Goal: Navigation & Orientation: Find specific page/section

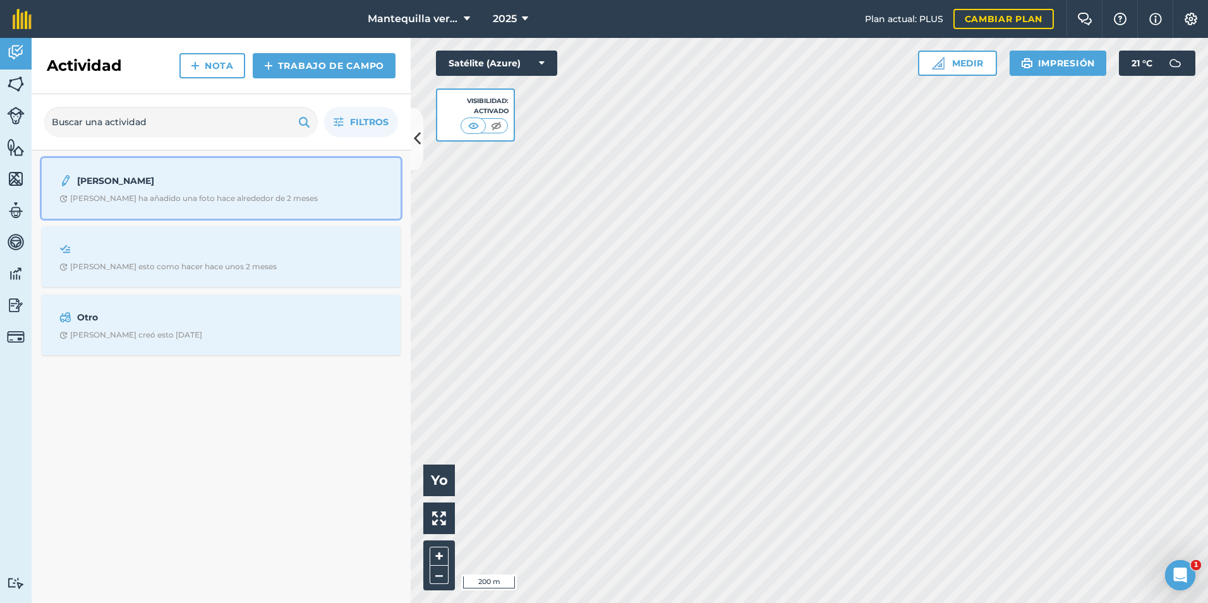
click at [142, 200] on font "[PERSON_NAME] ha añadido una foto hace alrededor de 2 meses" at bounding box center [194, 198] width 248 height 10
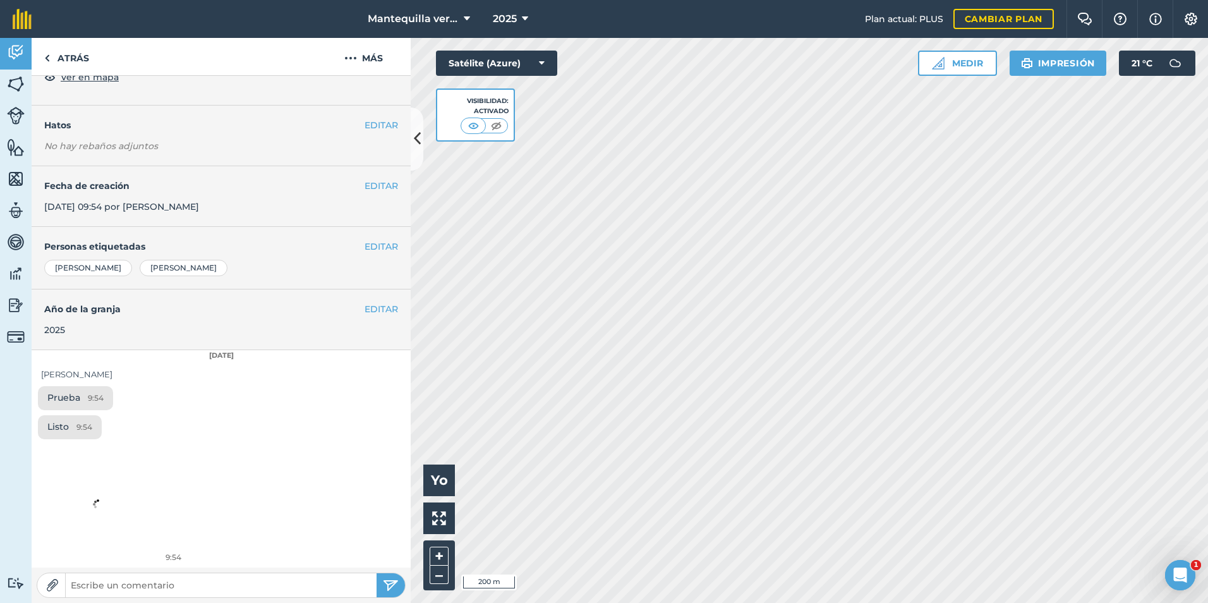
scroll to position [138, 0]
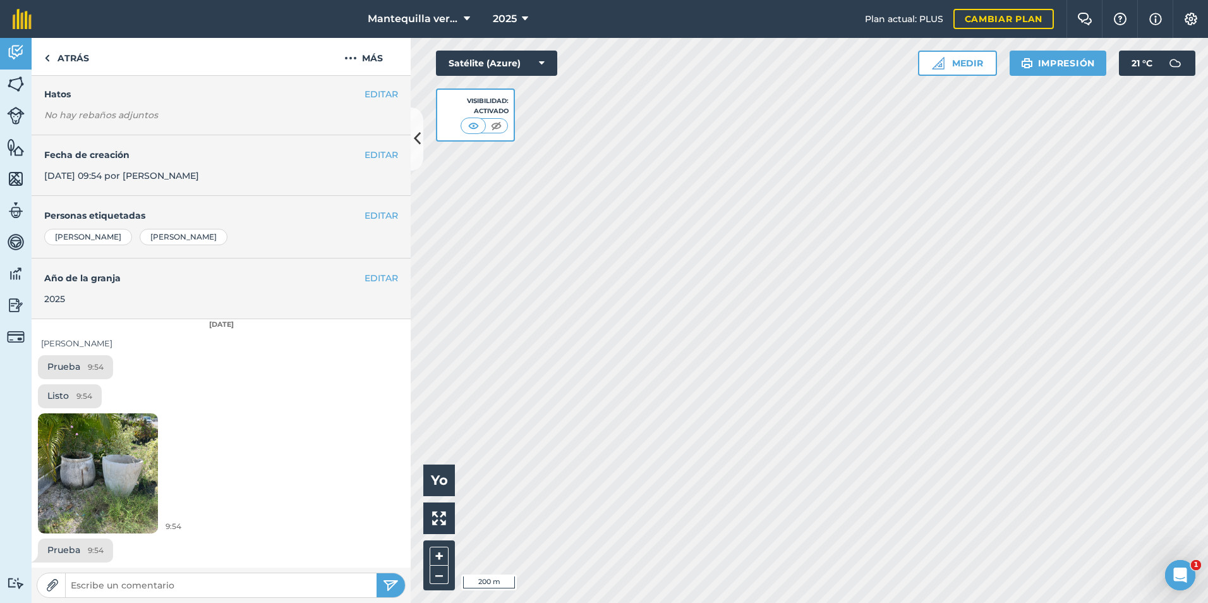
click at [116, 466] on img at bounding box center [98, 473] width 120 height 160
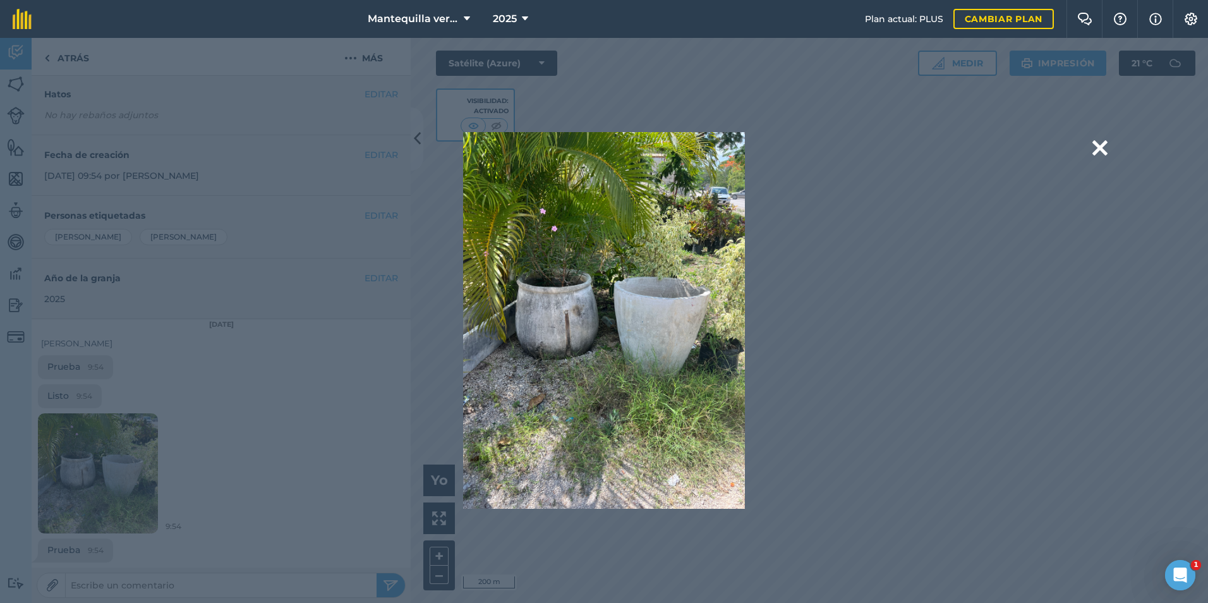
click at [883, 248] on div "Are you sure you would like to delete this image? [GEOGRAPHIC_DATA]" at bounding box center [604, 320] width 839 height 377
click at [1103, 147] on button at bounding box center [1100, 148] width 15 height 32
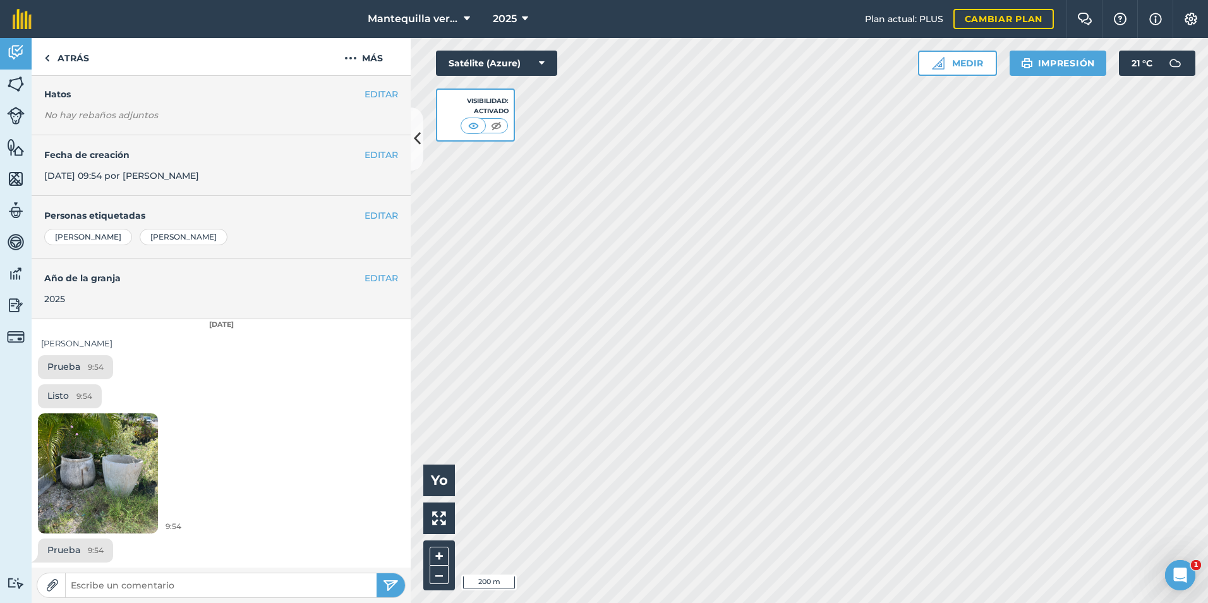
click at [384, 326] on div "[DATE]" at bounding box center [221, 324] width 379 height 11
click at [328, 309] on div "EDITAR Año de la granja 2025" at bounding box center [221, 288] width 379 height 61
click at [16, 52] on img at bounding box center [16, 52] width 18 height 19
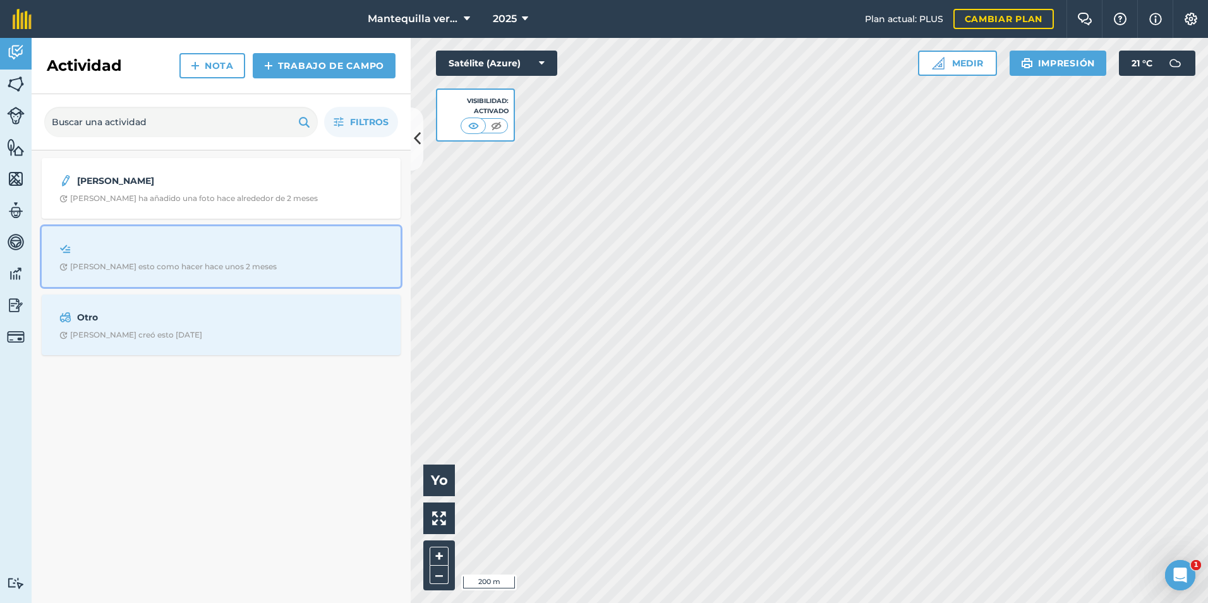
click at [120, 248] on div at bounding box center [221, 248] width 324 height 15
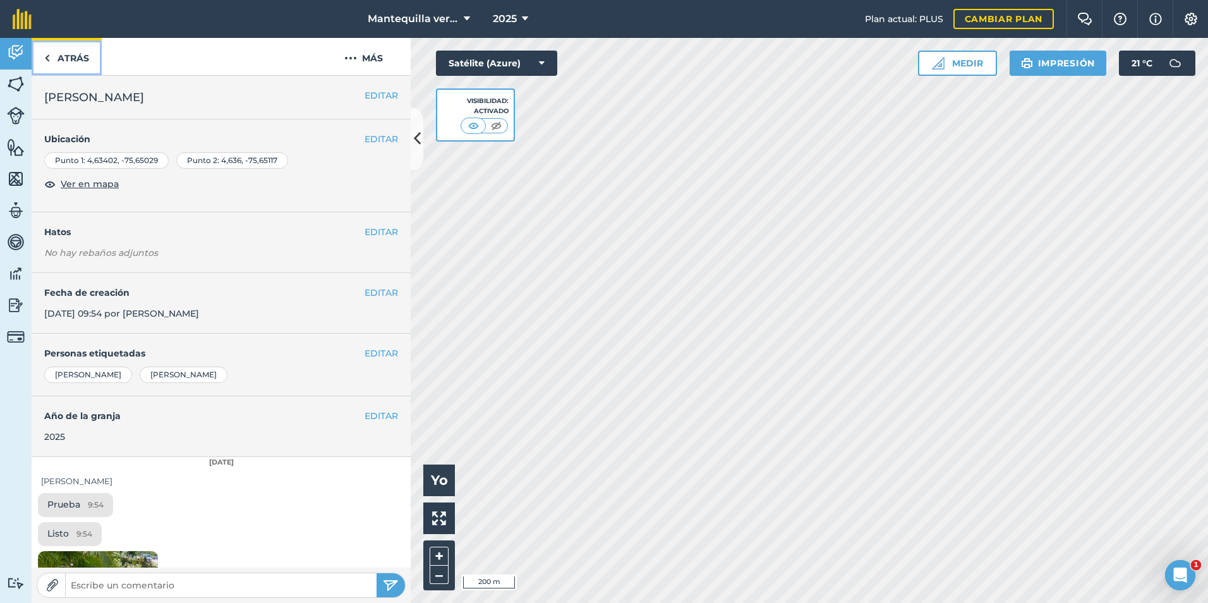
click at [59, 64] on font "Atrás" at bounding box center [74, 58] width 32 height 13
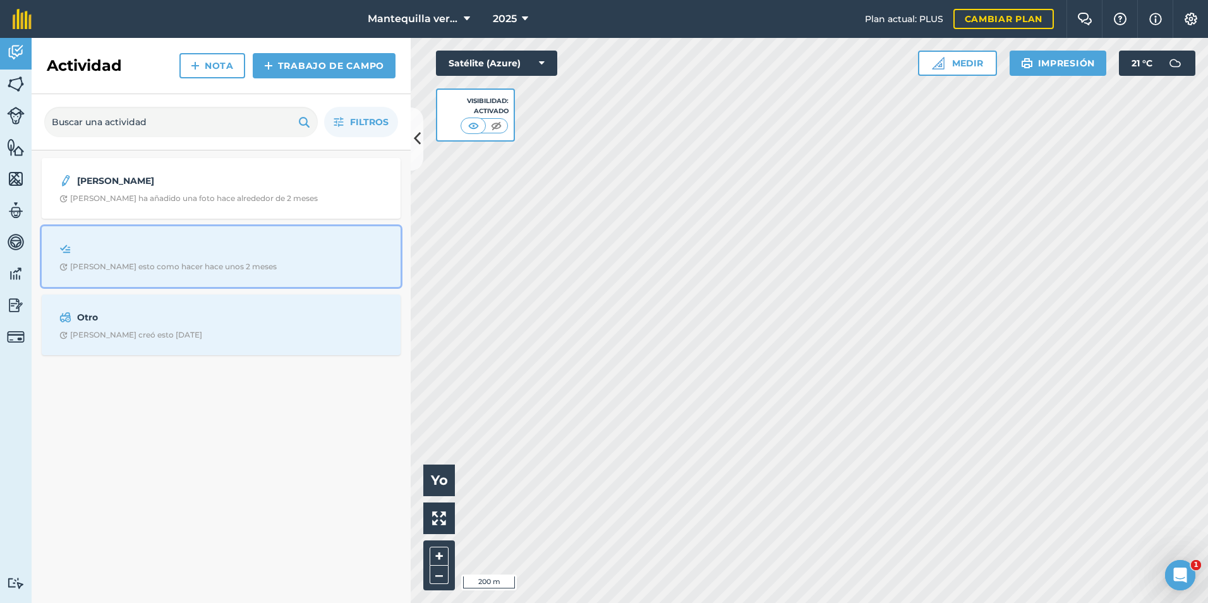
click at [170, 255] on div at bounding box center [221, 248] width 324 height 15
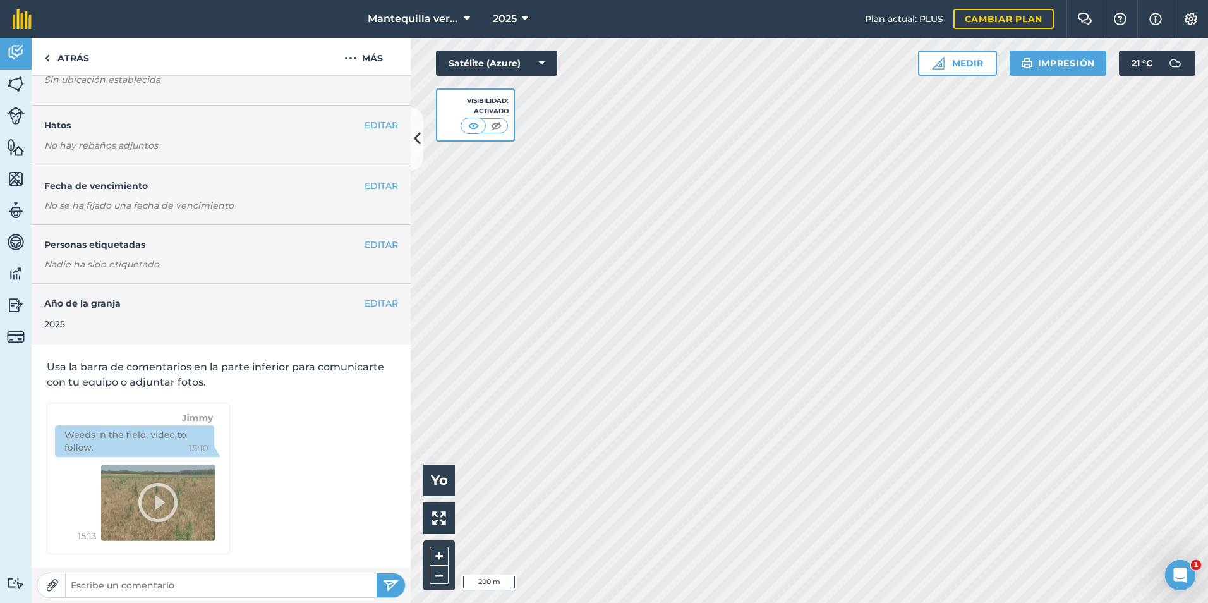
scroll to position [95, 0]
click at [68, 62] on font "Atrás" at bounding box center [74, 58] width 32 height 13
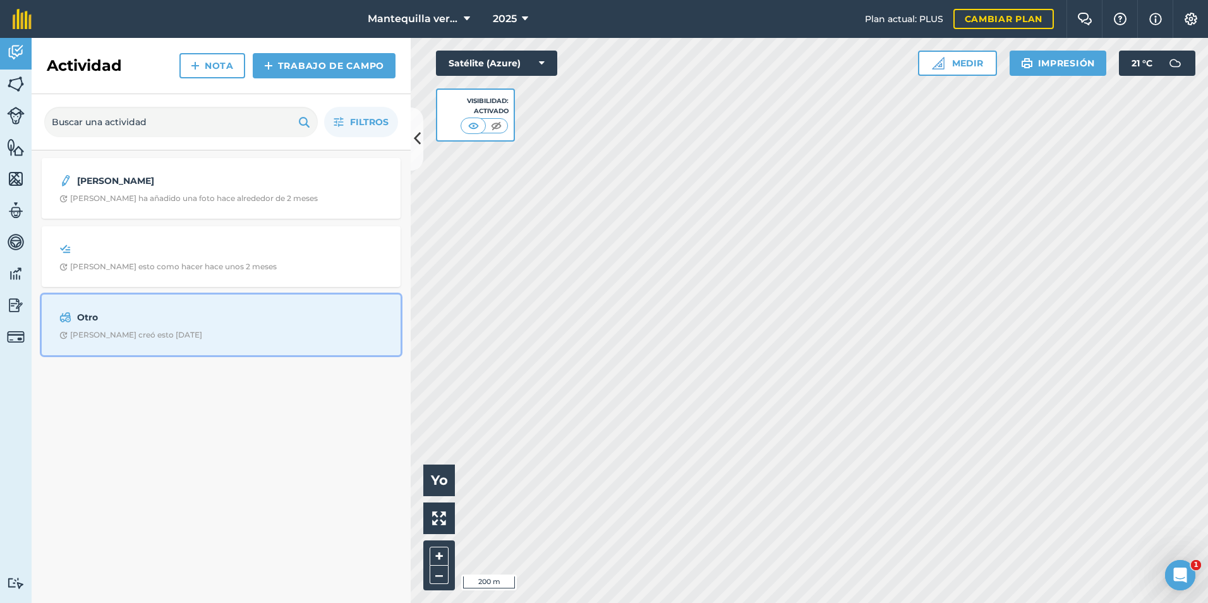
click at [114, 328] on div "Otro Deiner V creó esto [DATE]" at bounding box center [221, 324] width 344 height 45
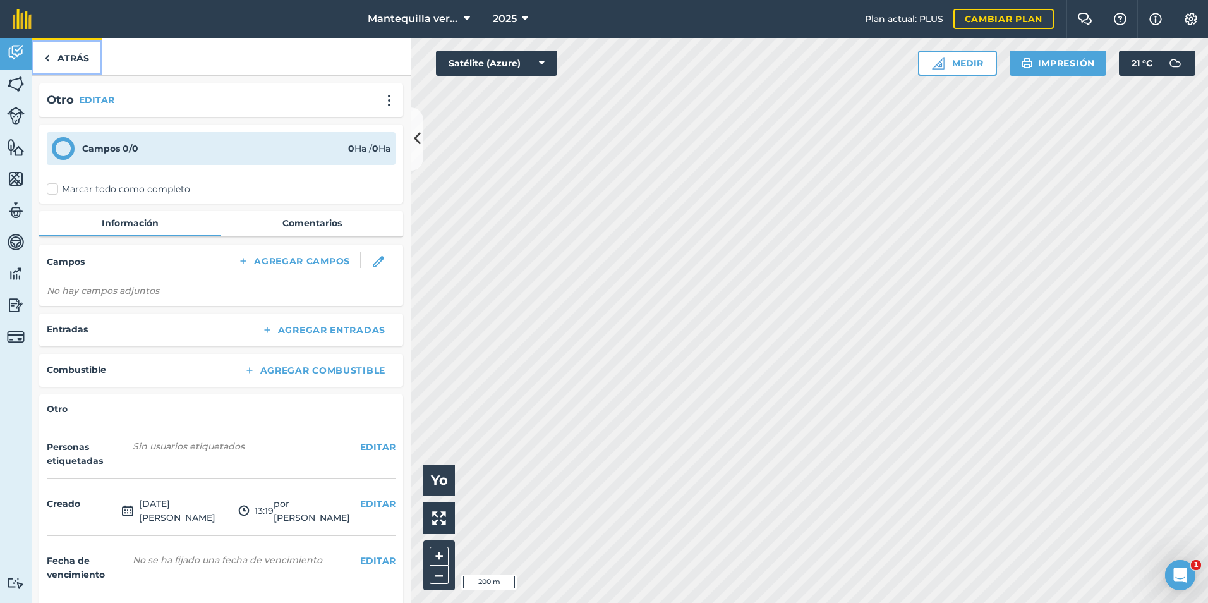
click at [82, 69] on link "Atrás" at bounding box center [67, 56] width 70 height 37
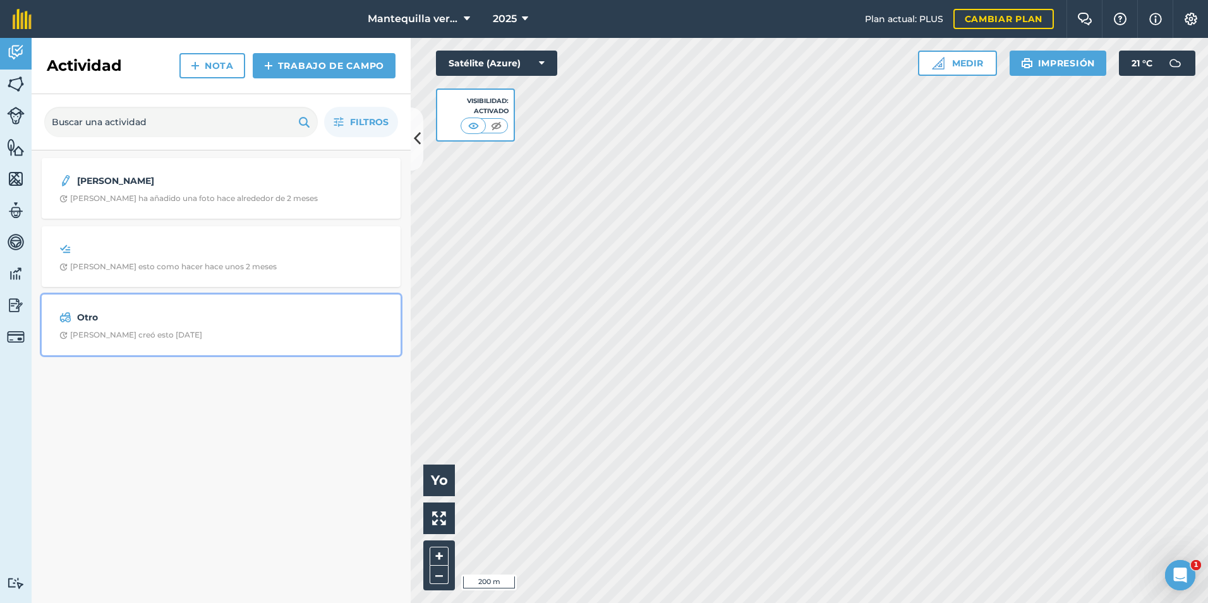
click at [247, 325] on div "Otro Deiner V creó esto [DATE]" at bounding box center [221, 324] width 344 height 45
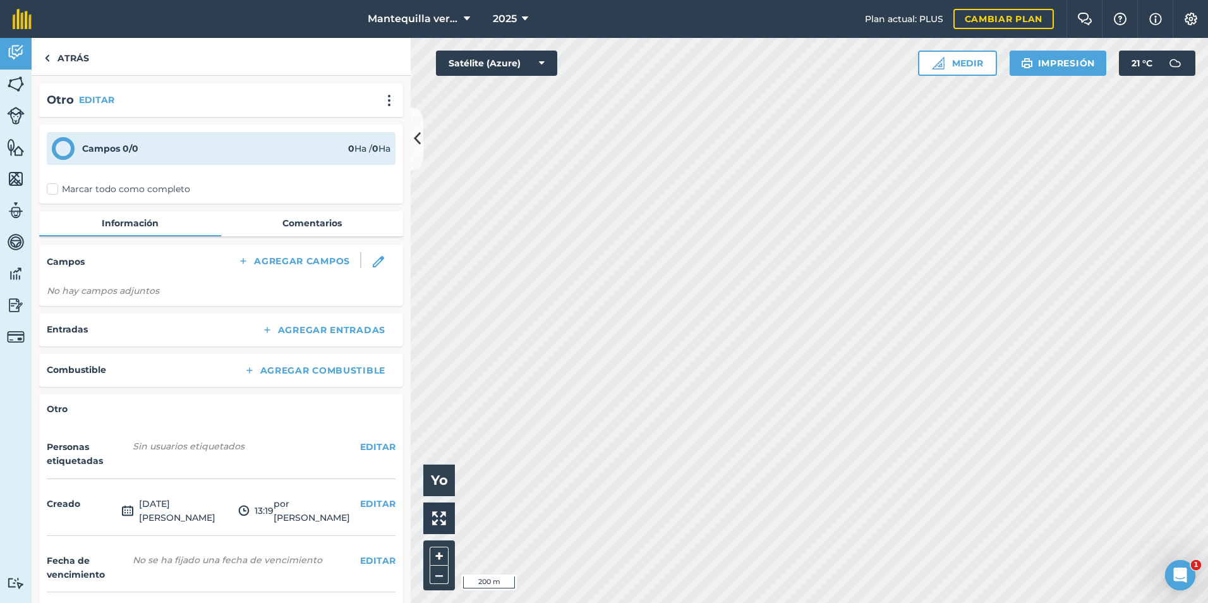
scroll to position [33, 0]
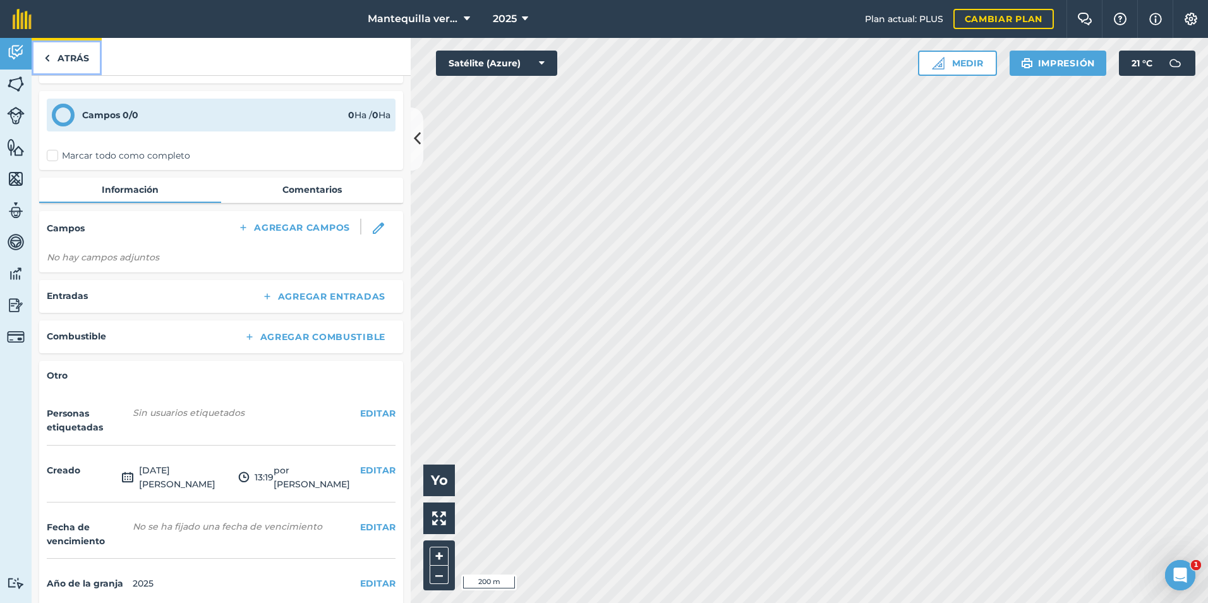
click at [78, 49] on link "Atrás" at bounding box center [67, 56] width 70 height 37
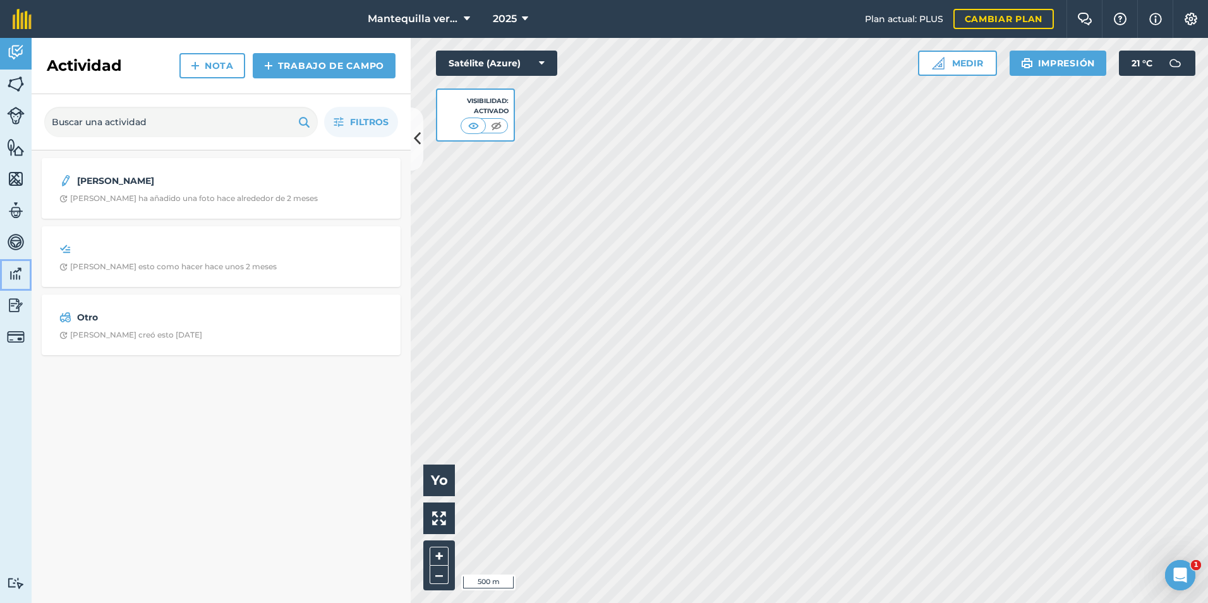
click at [12, 261] on link "Data" at bounding box center [16, 275] width 32 height 32
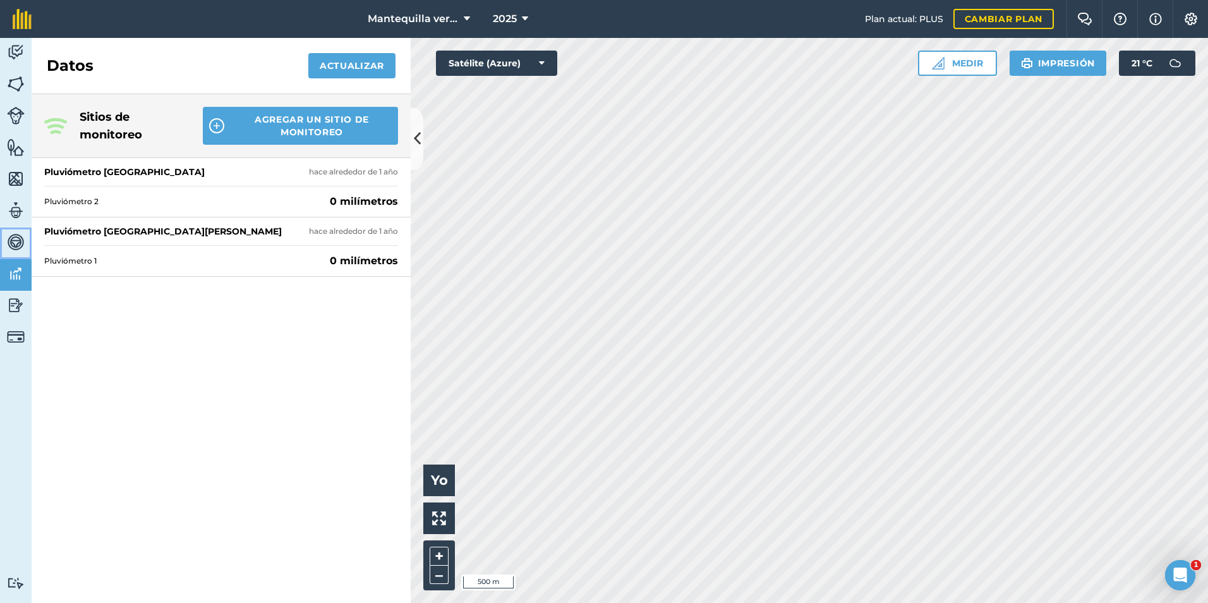
click at [10, 241] on img at bounding box center [16, 242] width 18 height 19
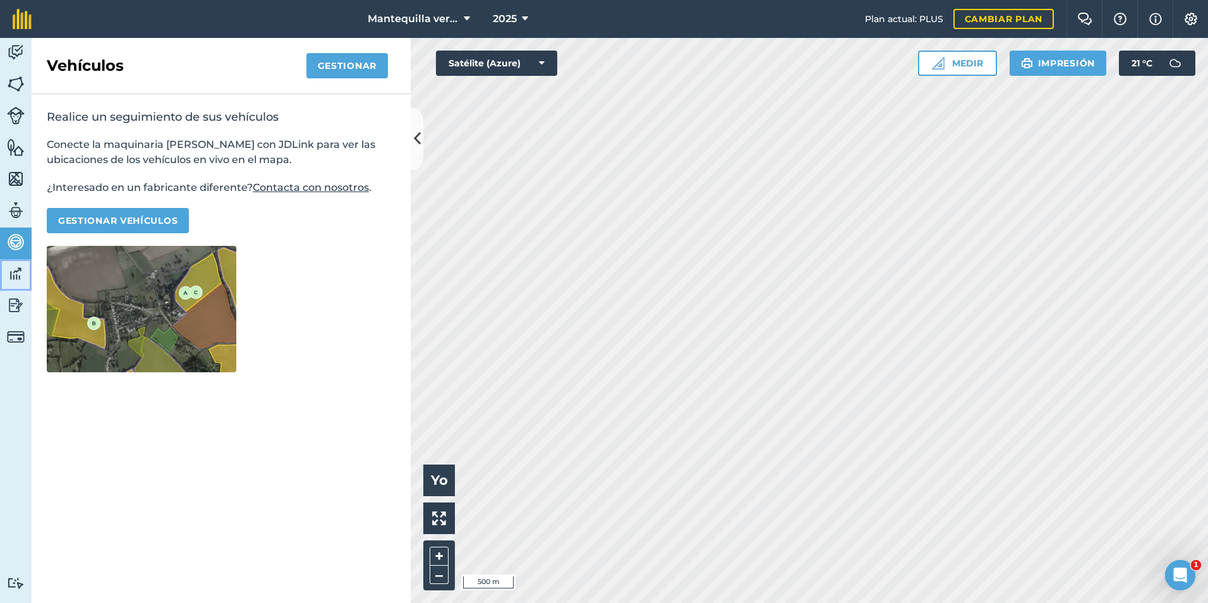
click at [6, 268] on link "Datos" at bounding box center [16, 275] width 32 height 32
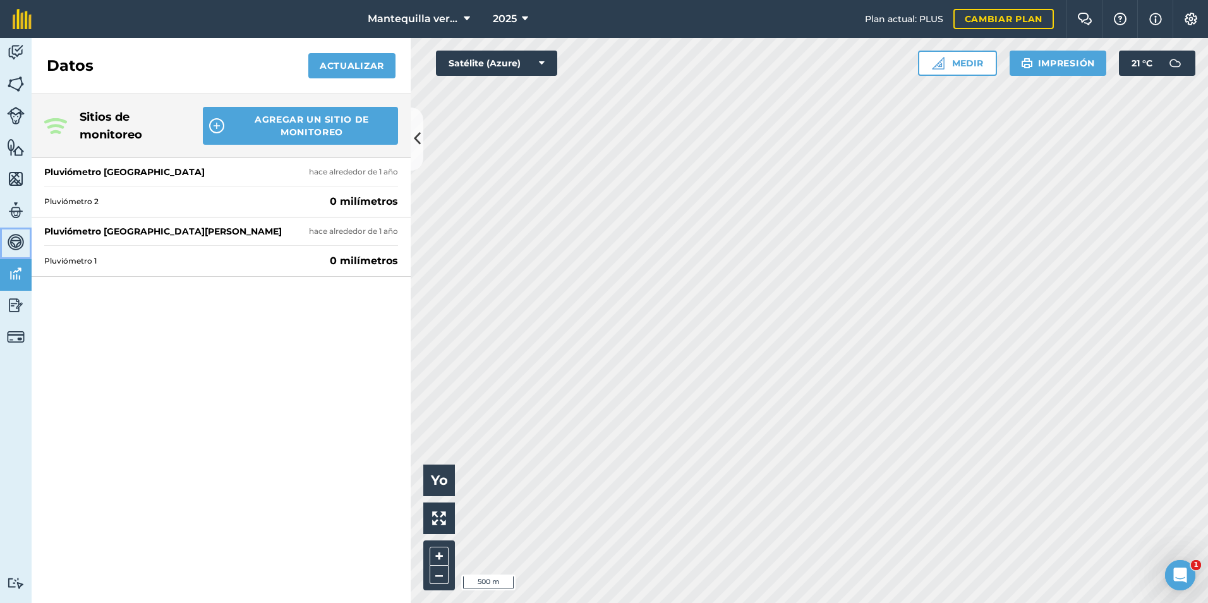
click at [8, 244] on img at bounding box center [16, 242] width 18 height 19
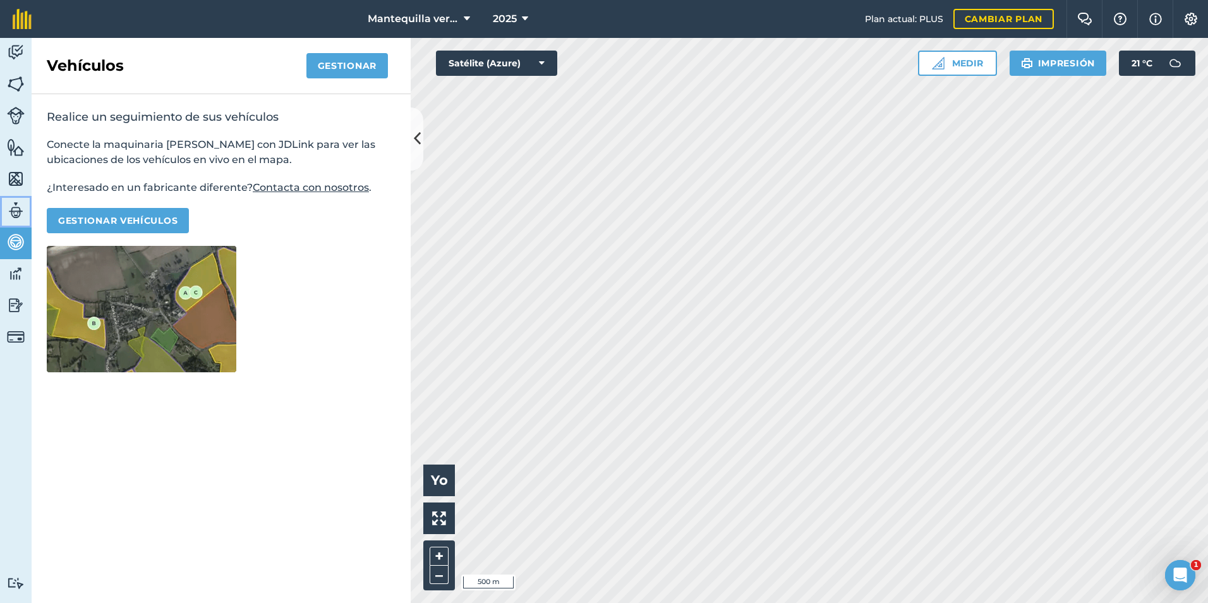
click at [11, 212] on img at bounding box center [16, 210] width 18 height 19
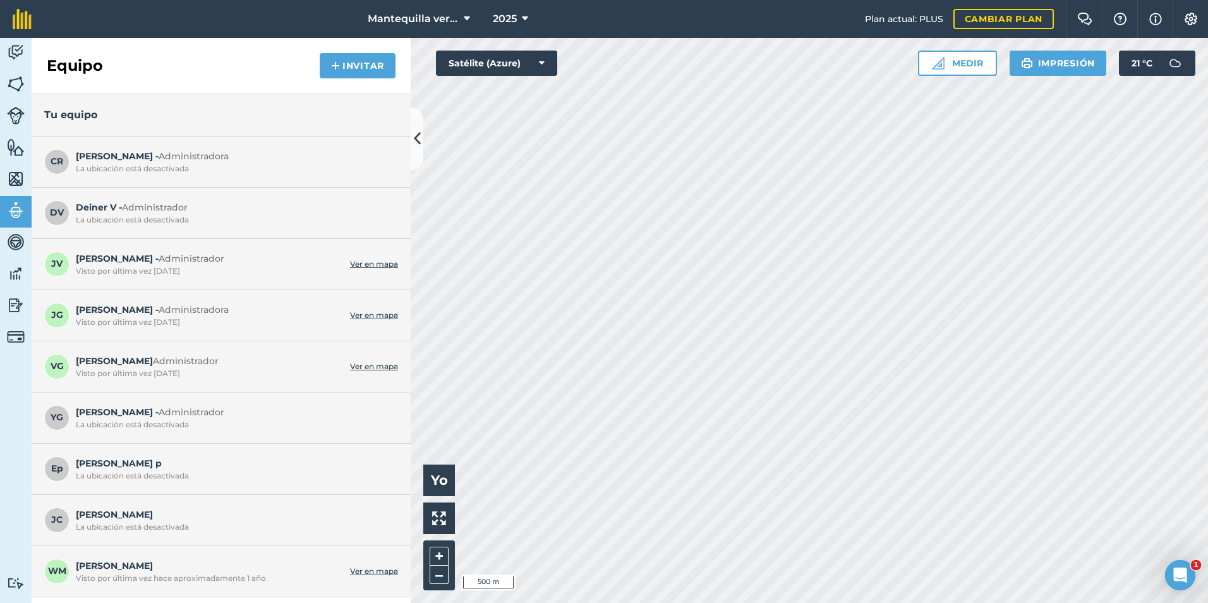
click at [147, 524] on div "La ubicación está desactivada" at bounding box center [234, 527] width 316 height 10
click at [61, 518] on span "JC" at bounding box center [56, 519] width 25 height 25
click at [60, 470] on span "Ep" at bounding box center [56, 468] width 25 height 25
click at [55, 413] on span "YG" at bounding box center [56, 417] width 25 height 25
click at [384, 265] on link "Ver en mapa" at bounding box center [374, 264] width 48 height 10
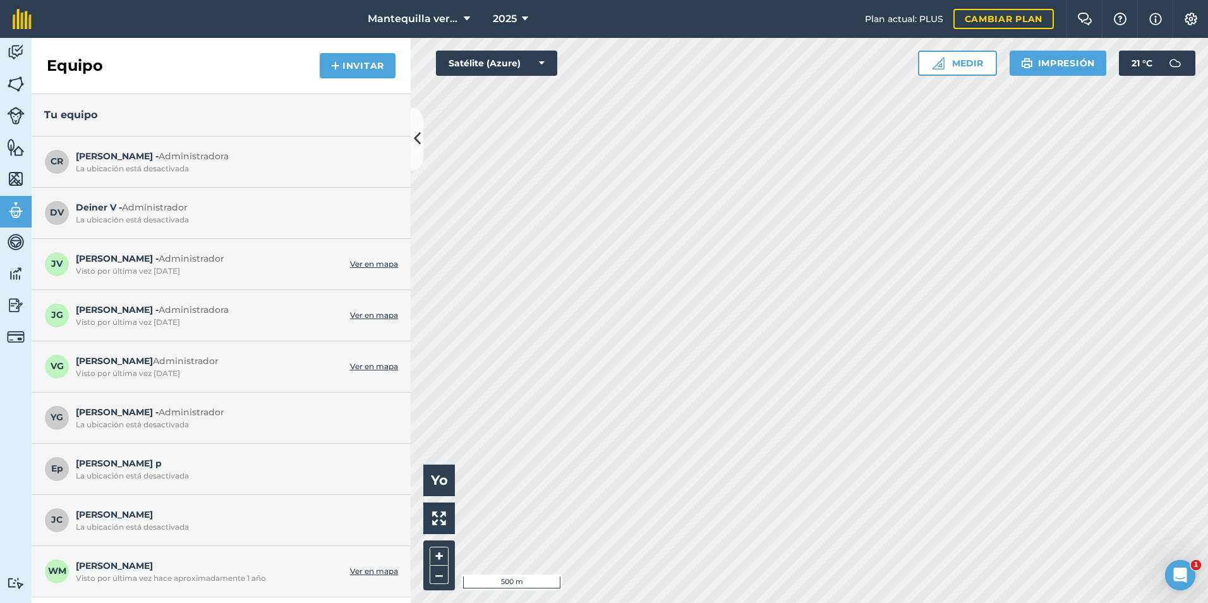
click at [364, 313] on link "Ver en mapa" at bounding box center [374, 315] width 48 height 10
click at [370, 364] on link "Ver en mapa" at bounding box center [374, 366] width 48 height 10
